Goal: Task Accomplishment & Management: Complete application form

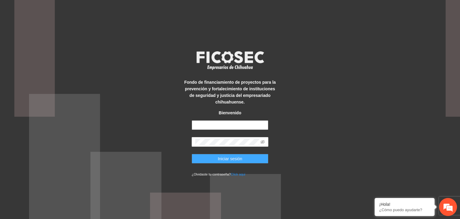
type input "**********"
click at [228, 161] on span "Iniciar sesión" at bounding box center [230, 158] width 25 height 7
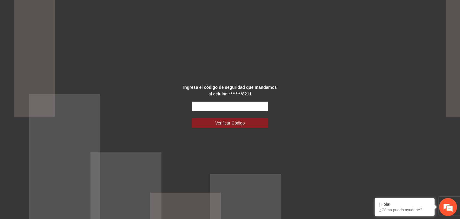
click at [212, 103] on input "text" at bounding box center [230, 106] width 77 height 10
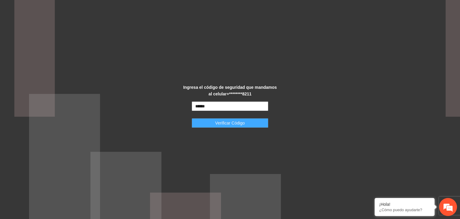
type input "******"
click at [214, 123] on button "Verificar Código" at bounding box center [230, 123] width 77 height 10
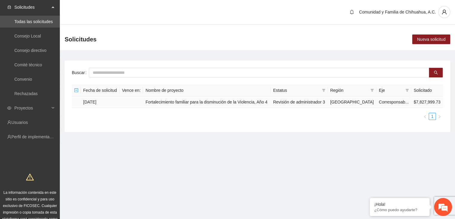
click at [101, 101] on td "[DATE]" at bounding box center [100, 102] width 39 height 12
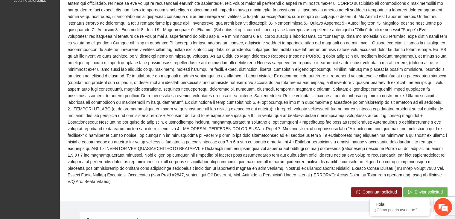
scroll to position [270, 0]
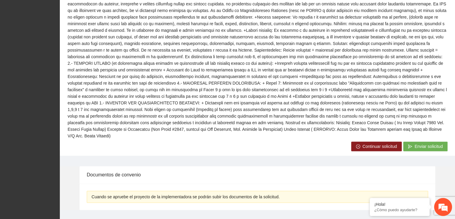
click at [360, 141] on button "Continuar solicitud" at bounding box center [376, 146] width 51 height 10
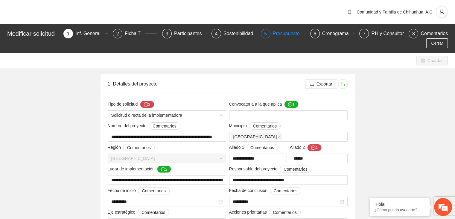
click at [289, 32] on div "Presupuesto" at bounding box center [289, 34] width 32 height 10
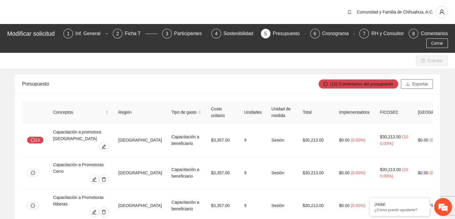
click at [415, 85] on span "Exportar" at bounding box center [421, 84] width 16 height 7
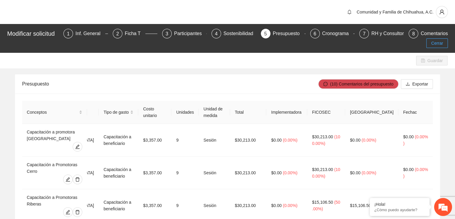
click at [435, 45] on span "Cerrar" at bounding box center [437, 43] width 12 height 7
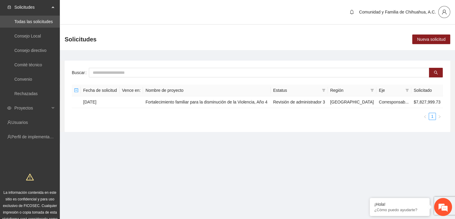
click at [444, 12] on icon "user" at bounding box center [444, 12] width 4 height 5
click at [428, 34] on span "Cerrar sesión" at bounding box center [429, 34] width 38 height 7
